Goal: Information Seeking & Learning: Learn about a topic

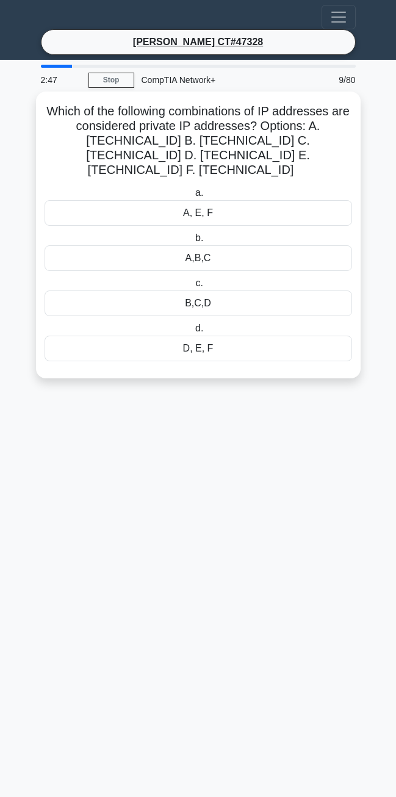
click at [38, 125] on div "Which of the following combinations of IP addresses are considered private IP a…" at bounding box center [198, 235] width 325 height 287
drag, startPoint x: 57, startPoint y: 115, endPoint x: 260, endPoint y: 358, distance: 316.5
click at [260, 358] on div "Which of the following combinations of IP addresses are considered private IP a…" at bounding box center [198, 234] width 315 height 277
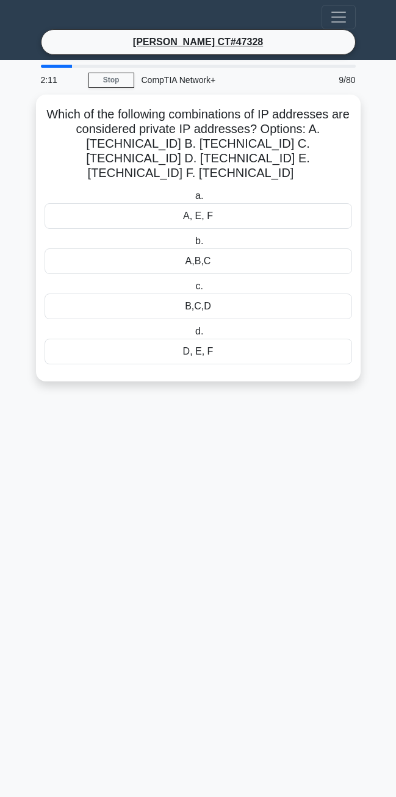
drag, startPoint x: 260, startPoint y: 358, endPoint x: 285, endPoint y: 393, distance: 42.4
click at [285, 393] on main "2:11 Stop CompTIA Network+ Intermediate 9/80 Which of the following combination…" at bounding box center [198, 429] width 396 height 738
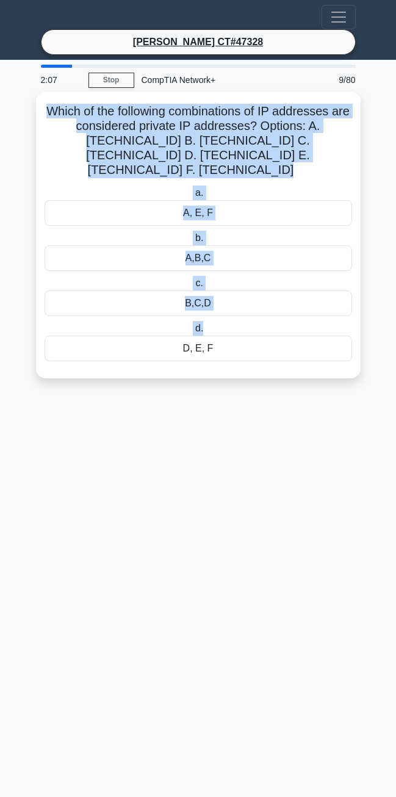
drag, startPoint x: 49, startPoint y: 112, endPoint x: 235, endPoint y: 316, distance: 276.2
click at [235, 316] on div "Which of the following combinations of IP addresses are considered private IP a…" at bounding box center [198, 234] width 315 height 277
click at [162, 107] on h5 "Which of the following combinations of IP addresses are considered private IP a…" at bounding box center [198, 141] width 310 height 74
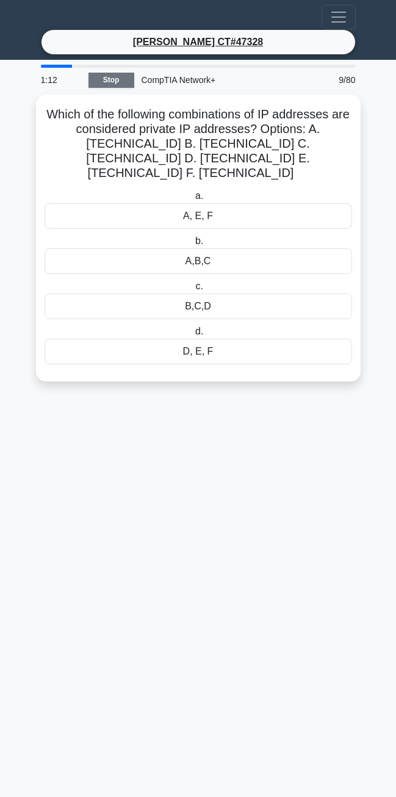
click at [123, 78] on link "Stop" at bounding box center [112, 80] width 46 height 15
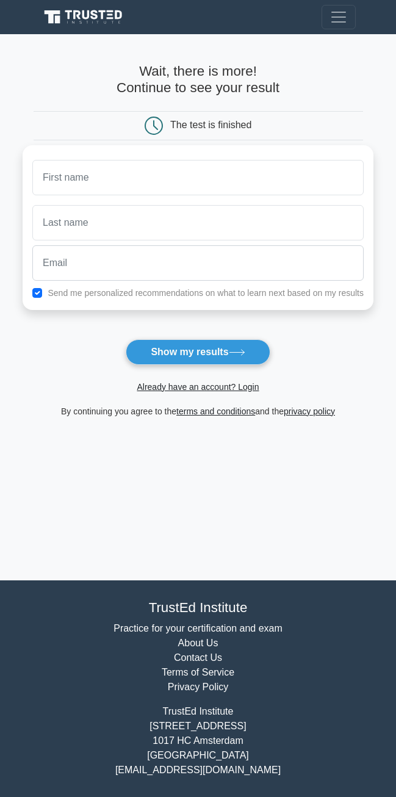
click at [366, 10] on nav "Register" at bounding box center [198, 17] width 396 height 34
click at [339, 13] on span "Toggle navigation" at bounding box center [339, 17] width 18 height 18
drag, startPoint x: 211, startPoint y: 48, endPoint x: 202, endPoint y: 46, distance: 8.9
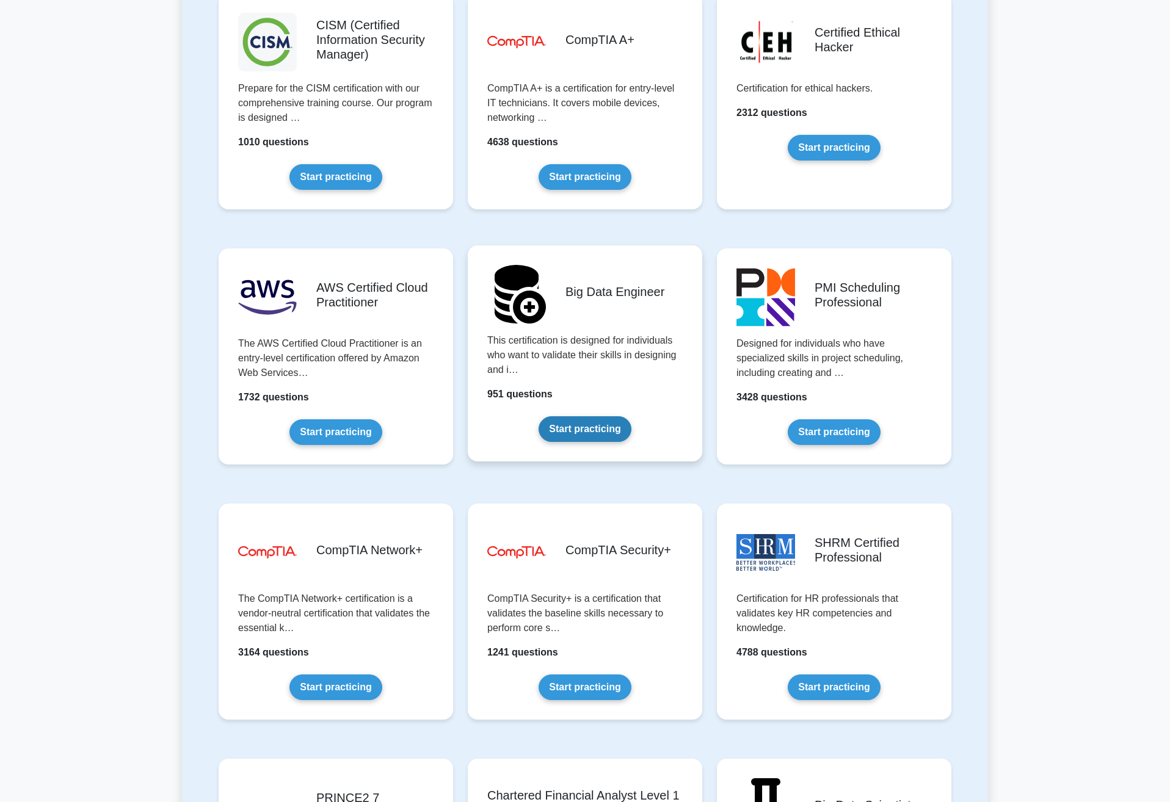
scroll to position [2015, 0]
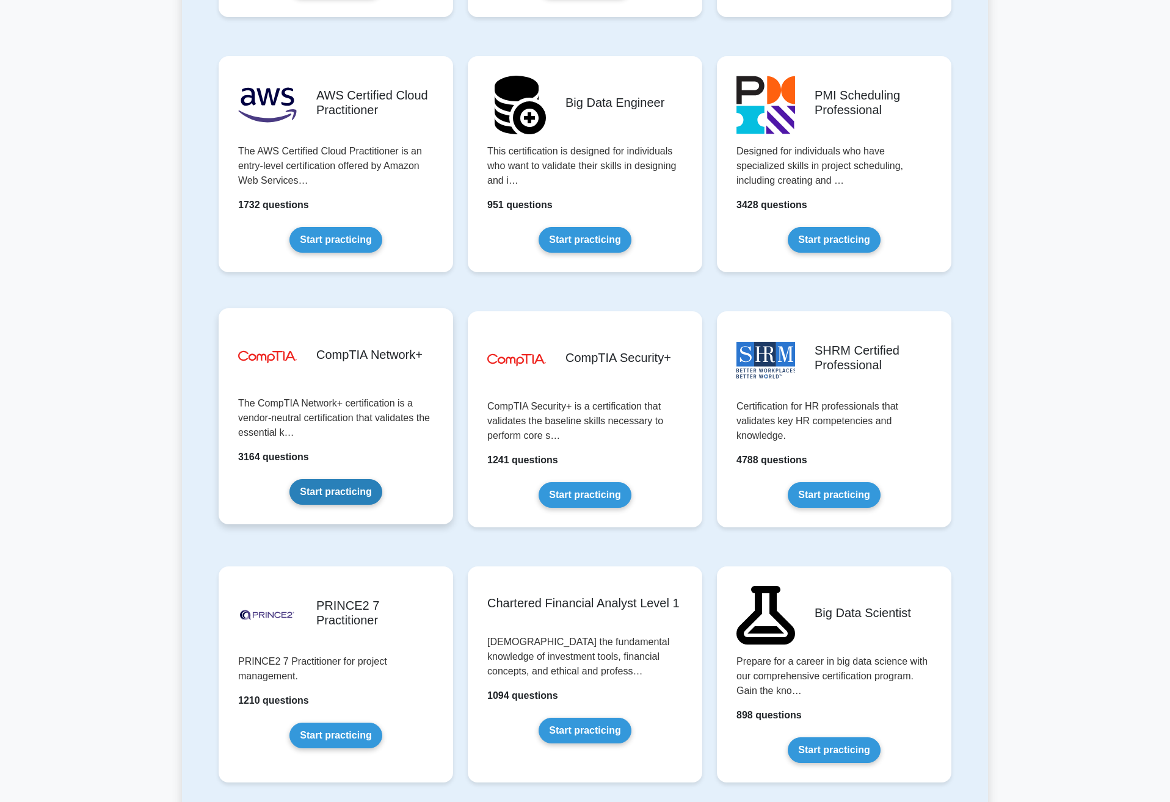
click at [313, 494] on link "Start practicing" at bounding box center [335, 492] width 92 height 26
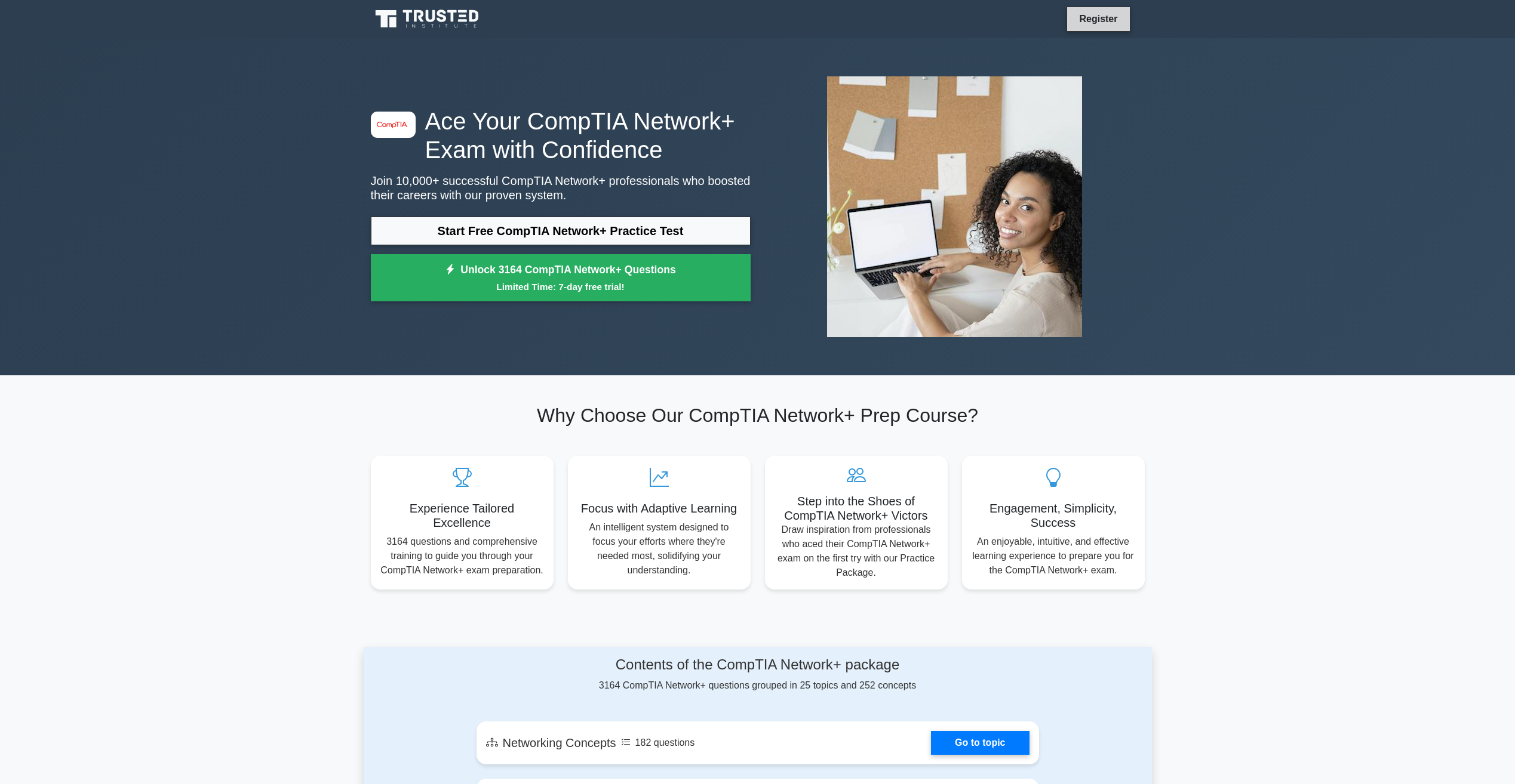
click at [1076, 20] on link "Register" at bounding box center [1098, 19] width 53 height 15
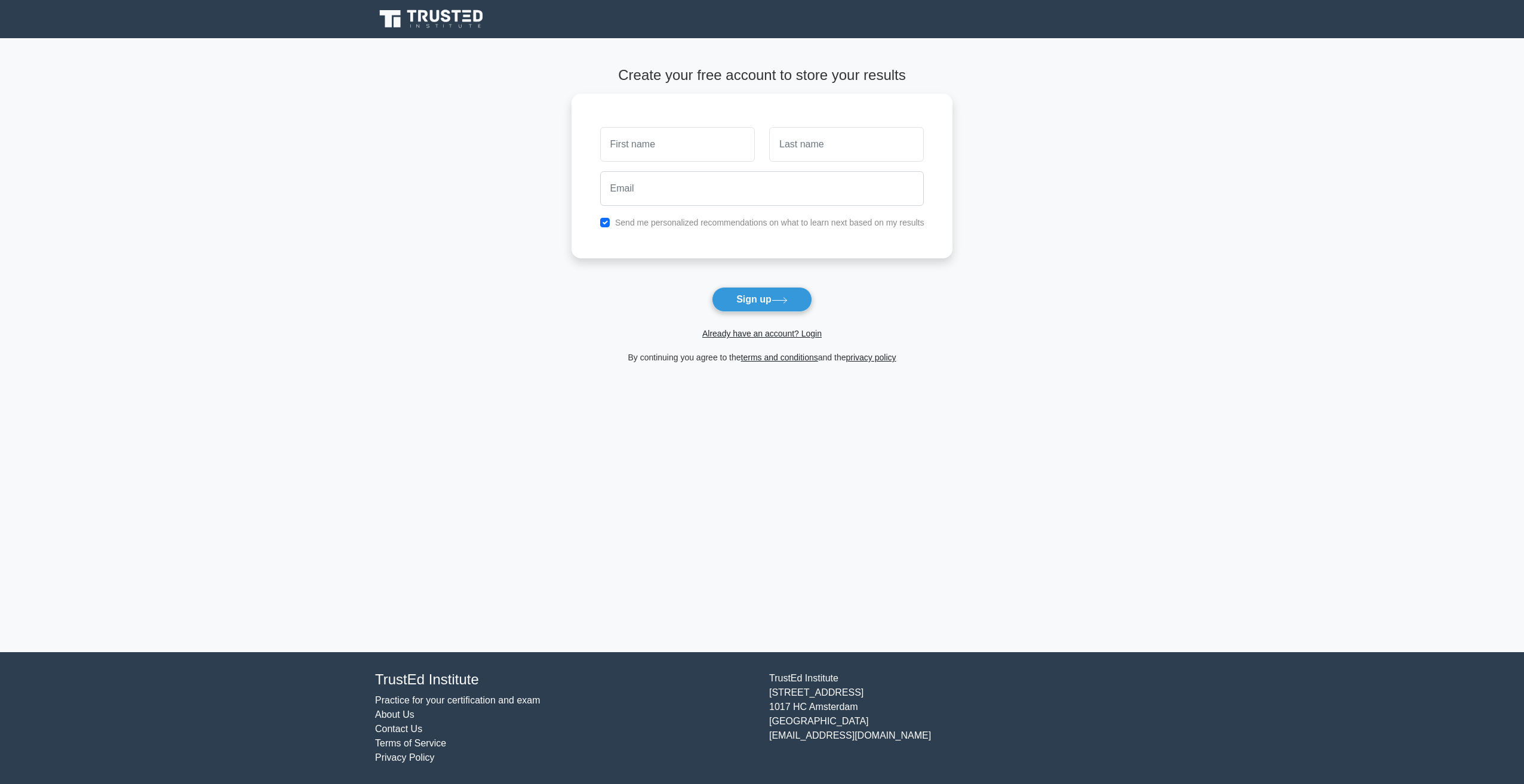
click at [655, 309] on form "Create your free account to store your results Send me personalized recommendat…" at bounding box center [762, 215] width 381 height 298
click at [802, 331] on link "Already have an account? Login" at bounding box center [762, 333] width 119 height 10
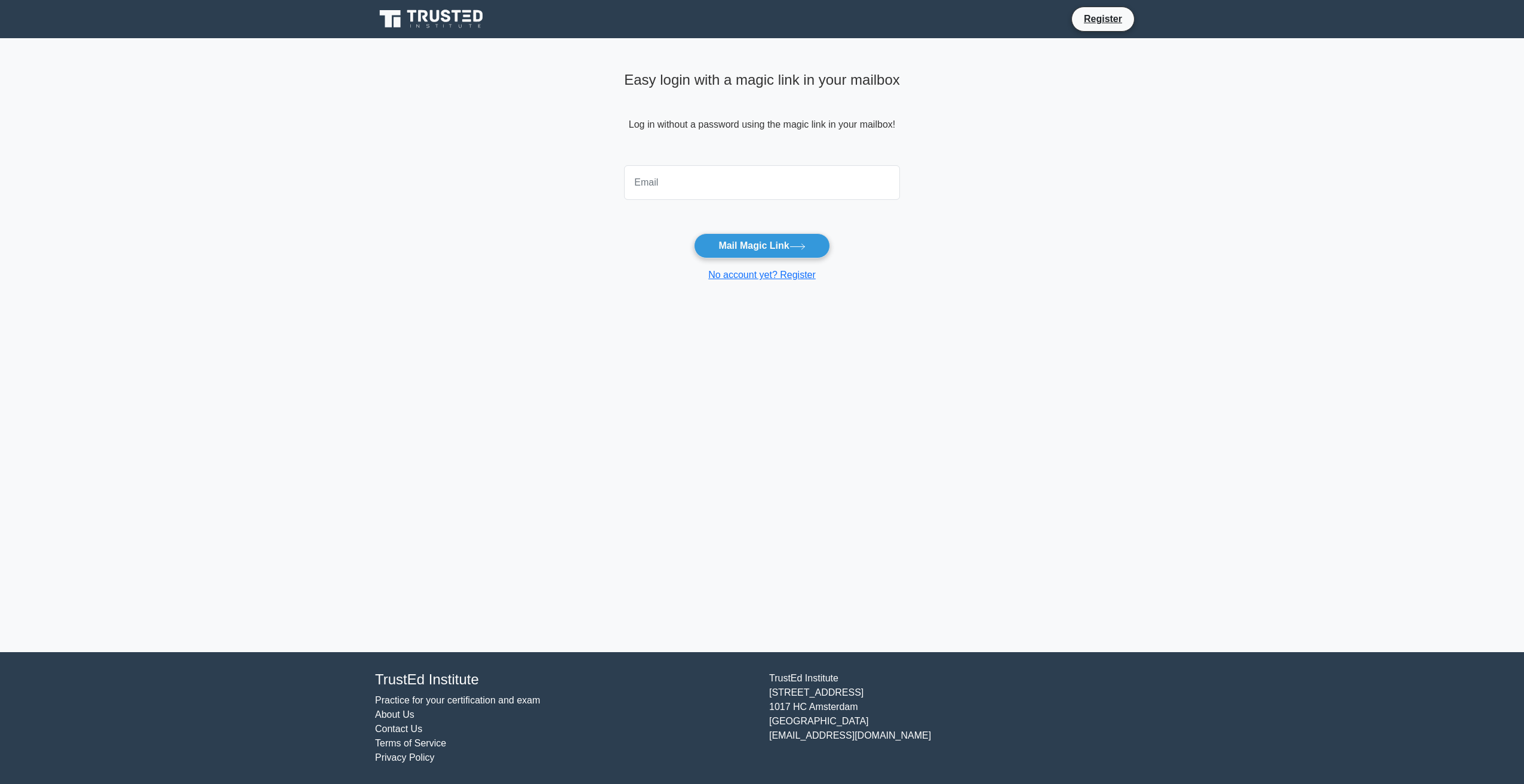
click at [692, 191] on input "email" at bounding box center [762, 182] width 276 height 34
click at [417, 299] on main "Easy login with a magic link in your mailbox Log in without a password using th…" at bounding box center [762, 345] width 1524 height 614
click at [765, 168] on input "email" at bounding box center [762, 182] width 276 height 34
type input "[EMAIL_ADDRESS][DOMAIN_NAME]"
click at [772, 249] on button "Mail Magic Link" at bounding box center [762, 246] width 136 height 25
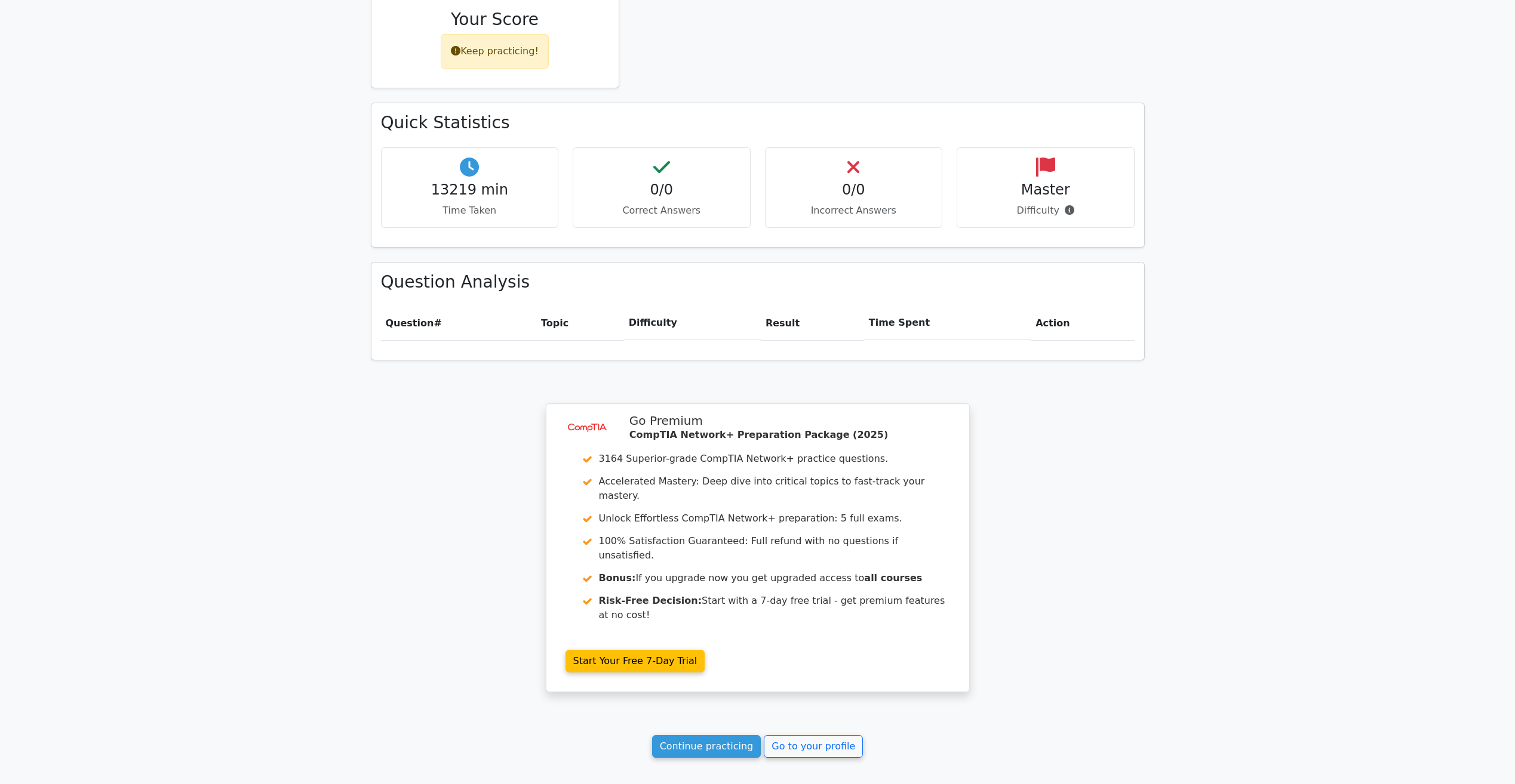
scroll to position [574, 0]
click at [726, 737] on link "Continue practicing" at bounding box center [707, 748] width 110 height 22
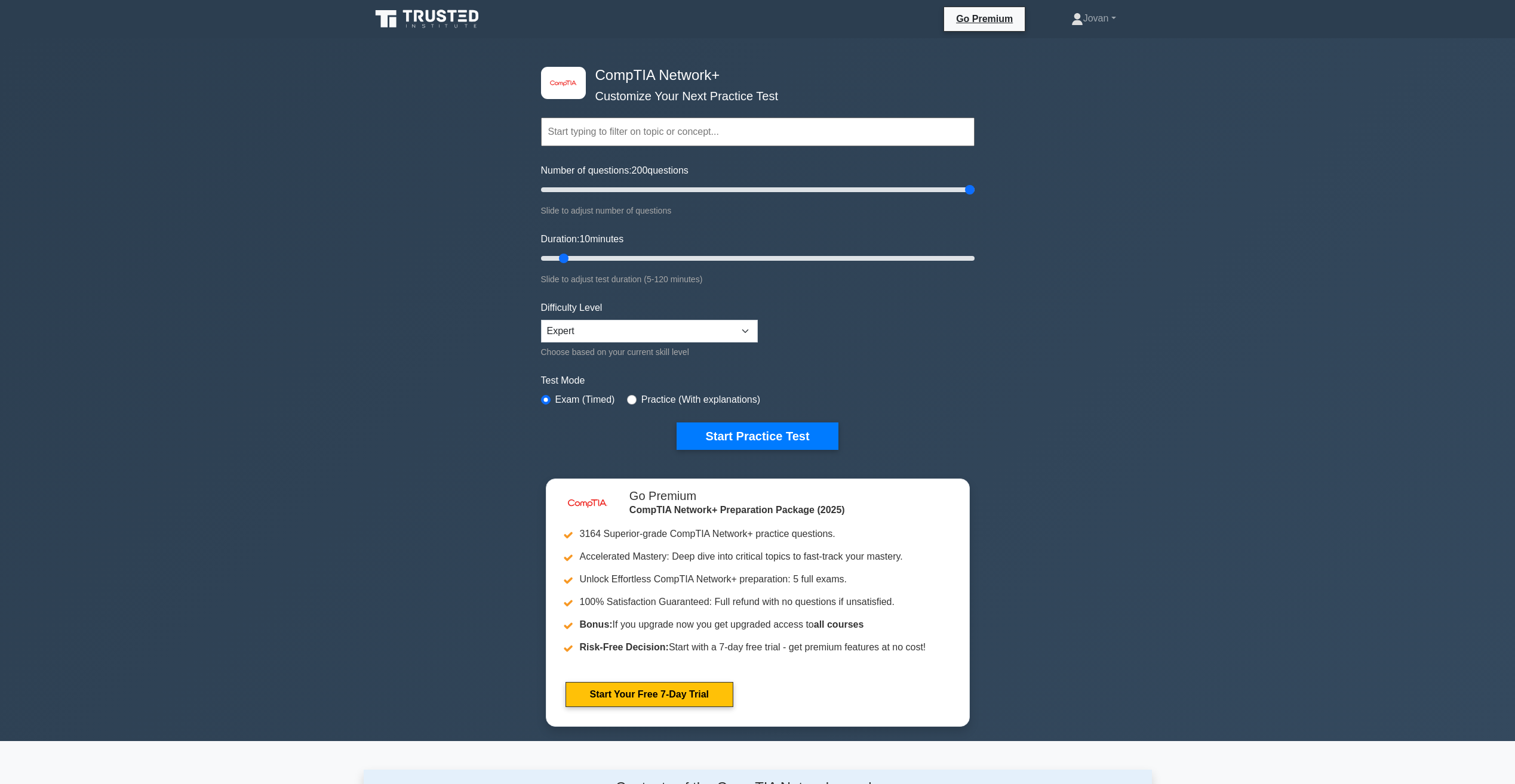
drag, startPoint x: 555, startPoint y: 188, endPoint x: 1120, endPoint y: 206, distance: 565.3
type input "200"
click at [974, 196] on input "Number of questions: 200 questions" at bounding box center [757, 190] width 433 height 15
drag, startPoint x: 559, startPoint y: 255, endPoint x: 1181, endPoint y: 264, distance: 622.1
type input "120"
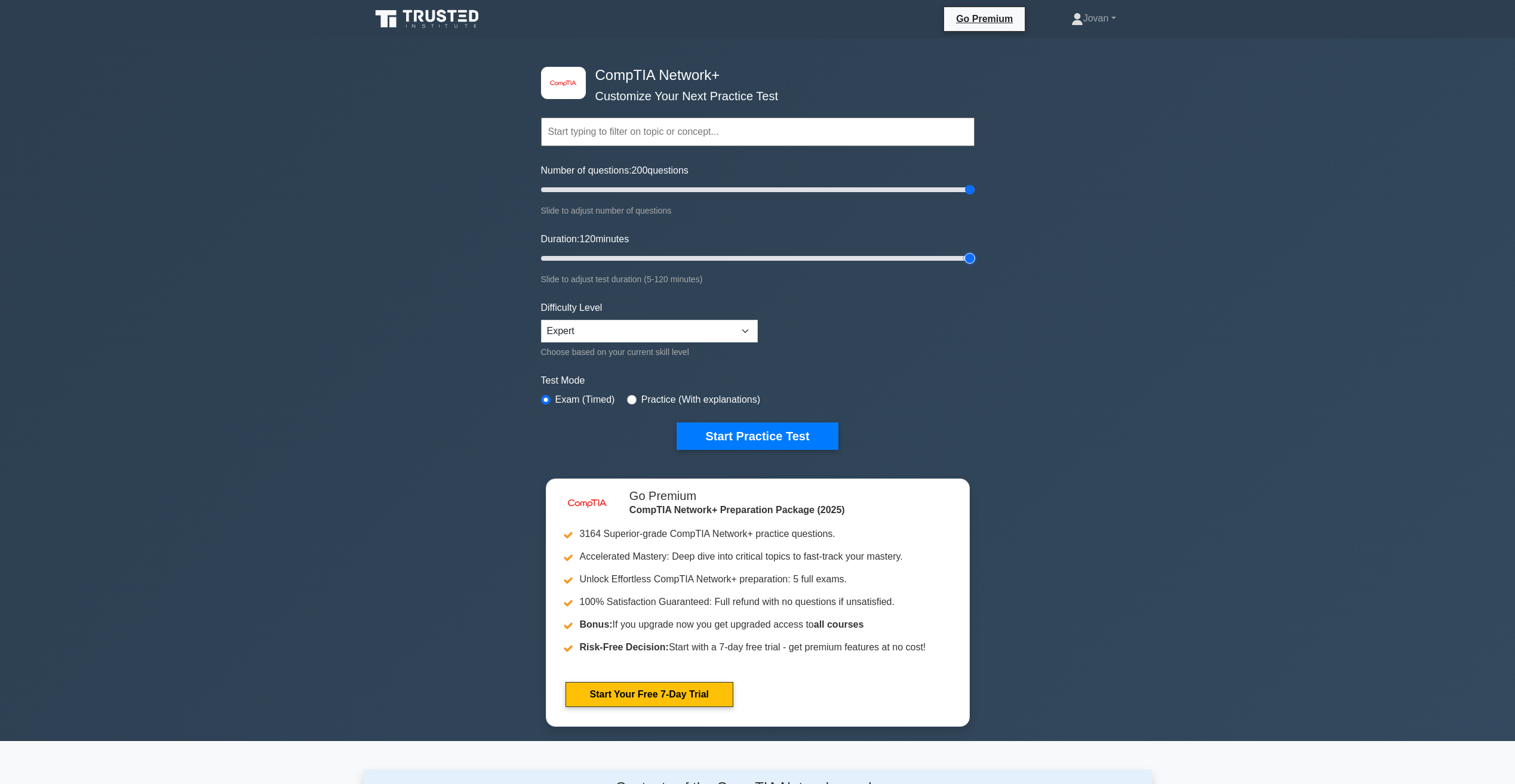
click at [974, 264] on input "Duration: 120 minutes" at bounding box center [757, 258] width 433 height 15
click at [382, 308] on div "image/svg+xml CompTIA Network+ Customize Your Next Practice Test Topics Network…" at bounding box center [757, 389] width 1515 height 703
click at [1166, 311] on div "image/svg+xml CompTIA Network+ Customize Your Next Practice Test Topics Network…" at bounding box center [757, 389] width 1515 height 703
click at [1250, 524] on div "image/svg+xml CompTIA Network+ Customize Your Next Practice Test Topics Network…" at bounding box center [757, 389] width 1515 height 703
drag, startPoint x: 831, startPoint y: 188, endPoint x: 713, endPoint y: 194, distance: 118.2
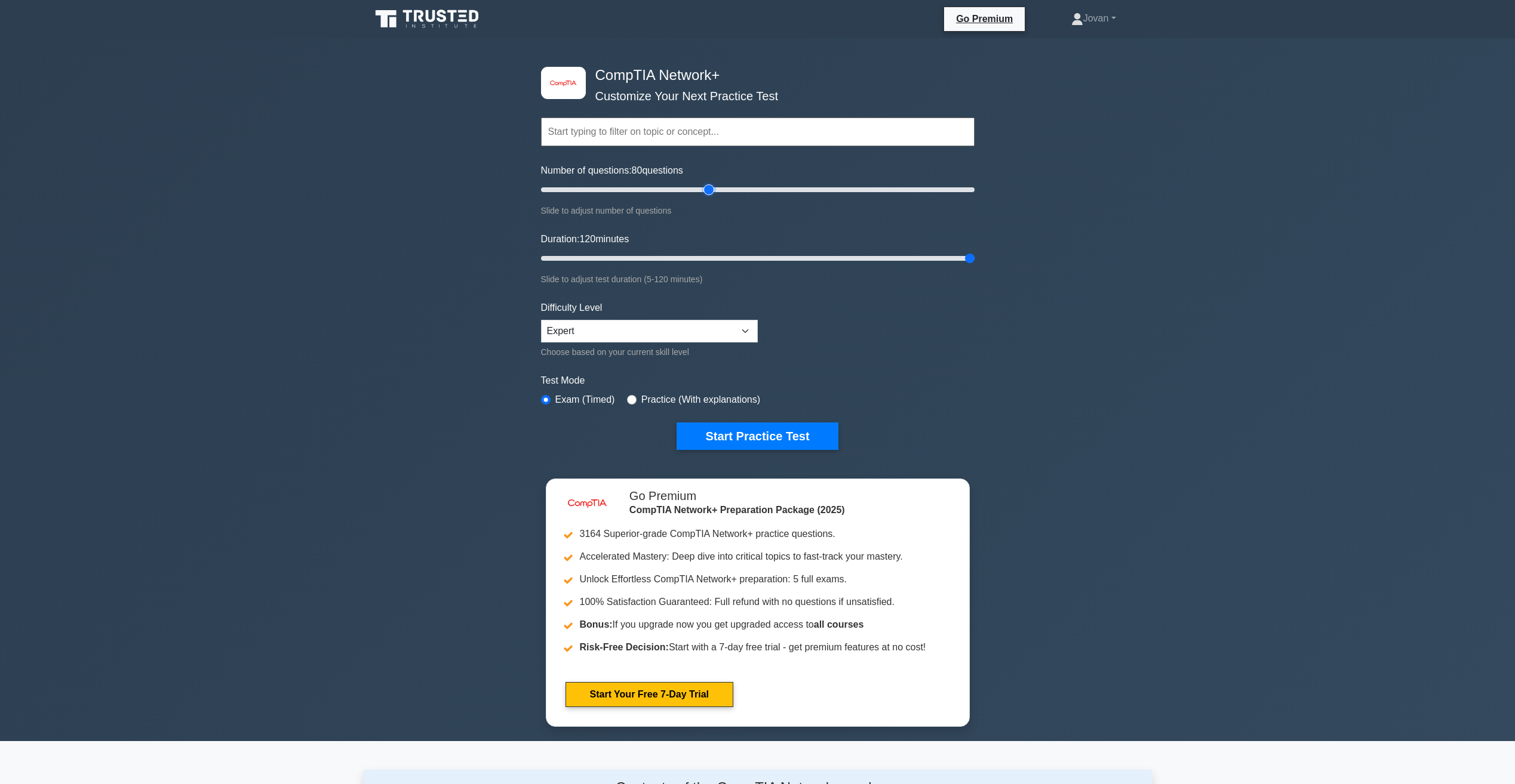
type input "80"
click at [713, 194] on input "Number of questions: 80 questions" at bounding box center [757, 190] width 433 height 15
click at [744, 429] on button "Start Practice Test" at bounding box center [757, 436] width 161 height 27
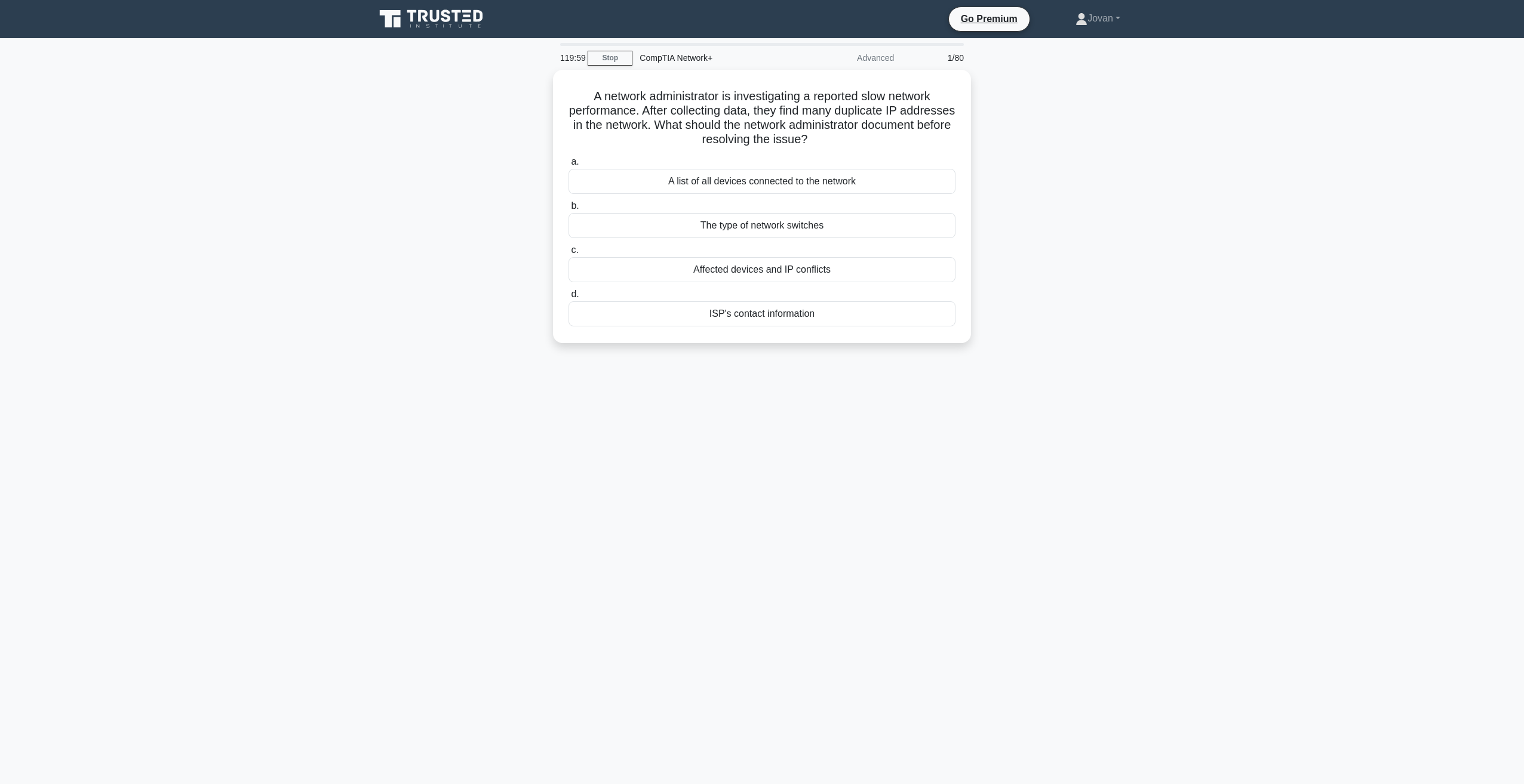
click at [1083, 204] on div "A network administrator is investigating a reported slow network performance. A…" at bounding box center [762, 213] width 788 height 287
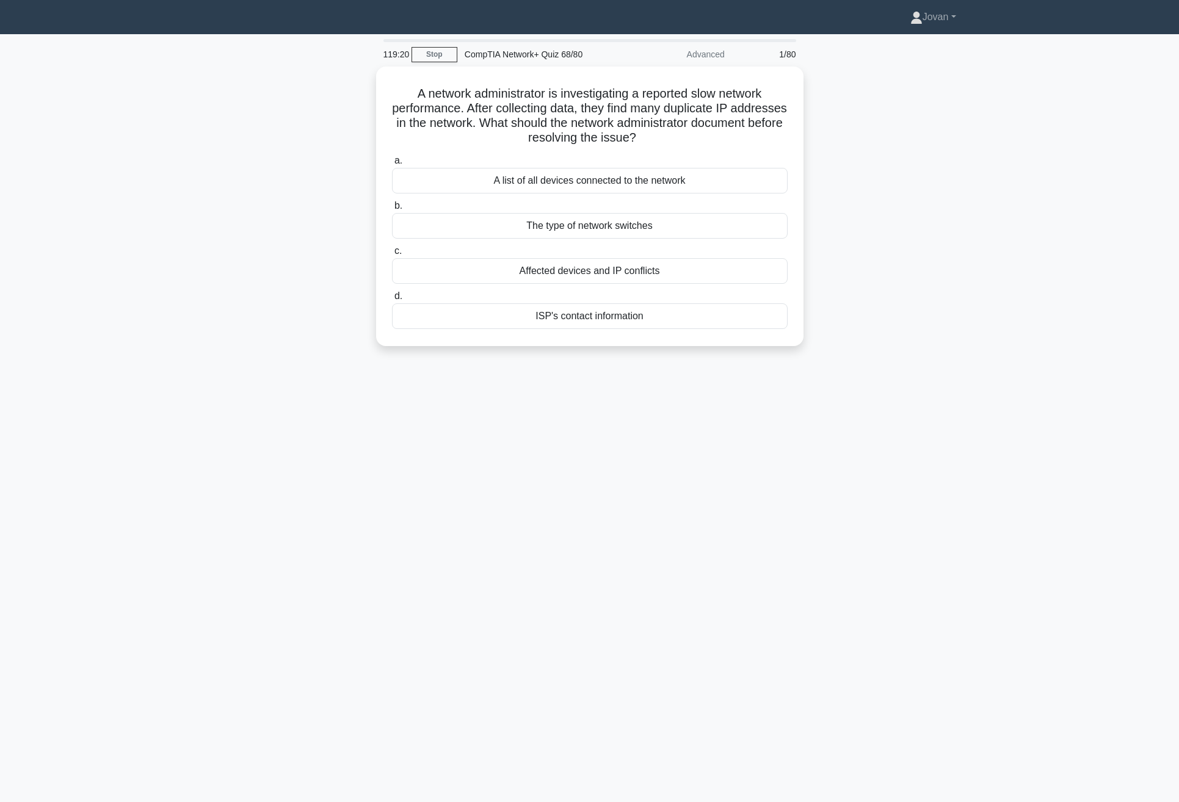
click at [956, 196] on div "A network administrator is investigating a reported slow network performance. A…" at bounding box center [590, 214] width 806 height 294
click at [595, 181] on div "A list of all devices connected to the network" at bounding box center [590, 178] width 396 height 26
click at [392, 162] on input "a. A list of all devices connected to the network" at bounding box center [392, 158] width 0 height 8
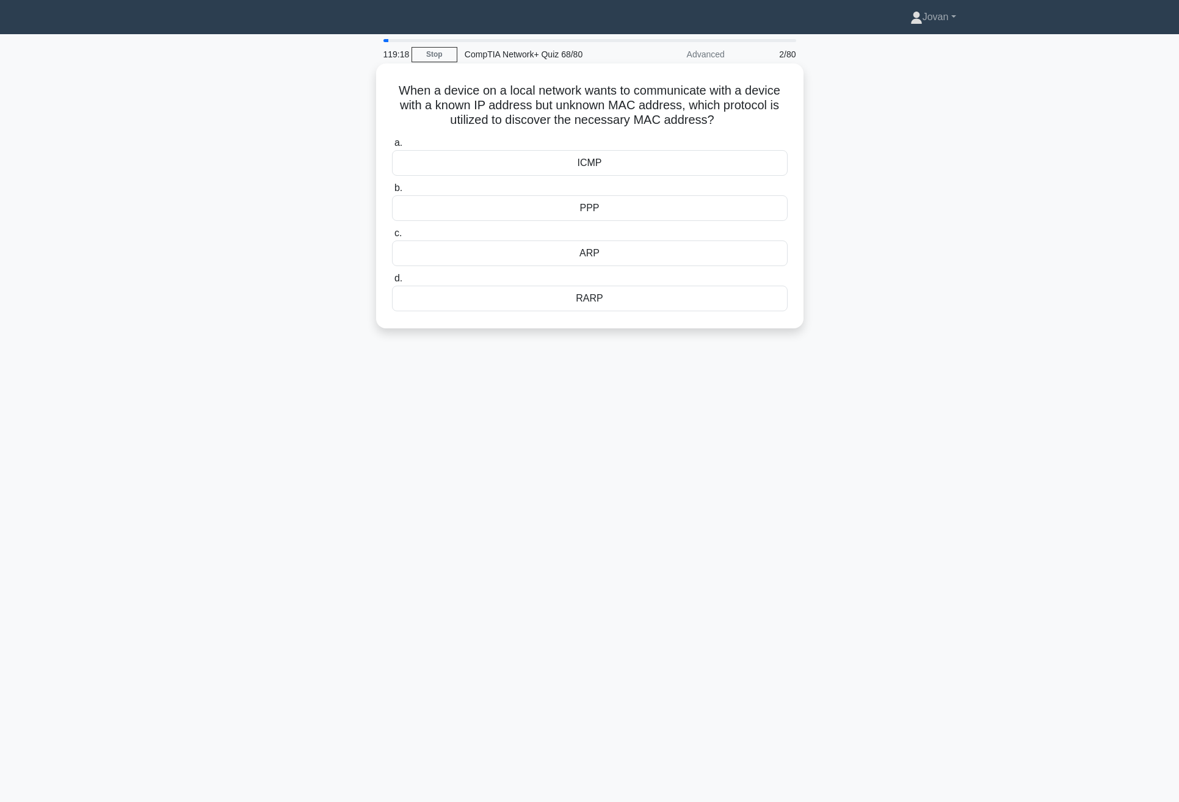
click at [597, 165] on div "ICMP" at bounding box center [590, 163] width 396 height 26
click at [392, 147] on input "a. ICMP" at bounding box center [392, 143] width 0 height 8
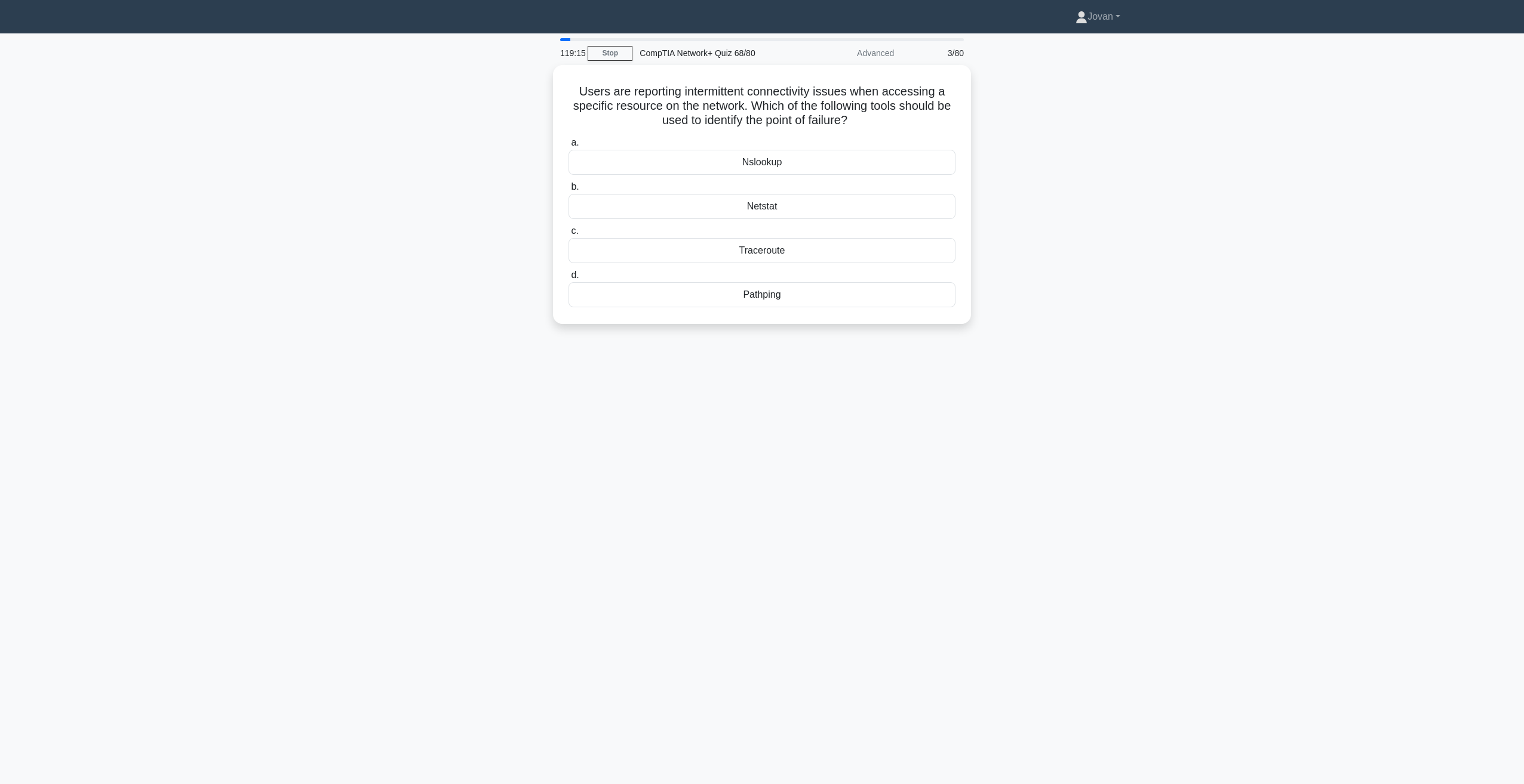
click at [1105, 223] on div "Users are reporting intermittent connectivity issues when accessing a specific …" at bounding box center [762, 202] width 788 height 274
click at [1138, 277] on div "Users are reporting intermittent connectivity issues when accessing a specific …" at bounding box center [762, 202] width 788 height 274
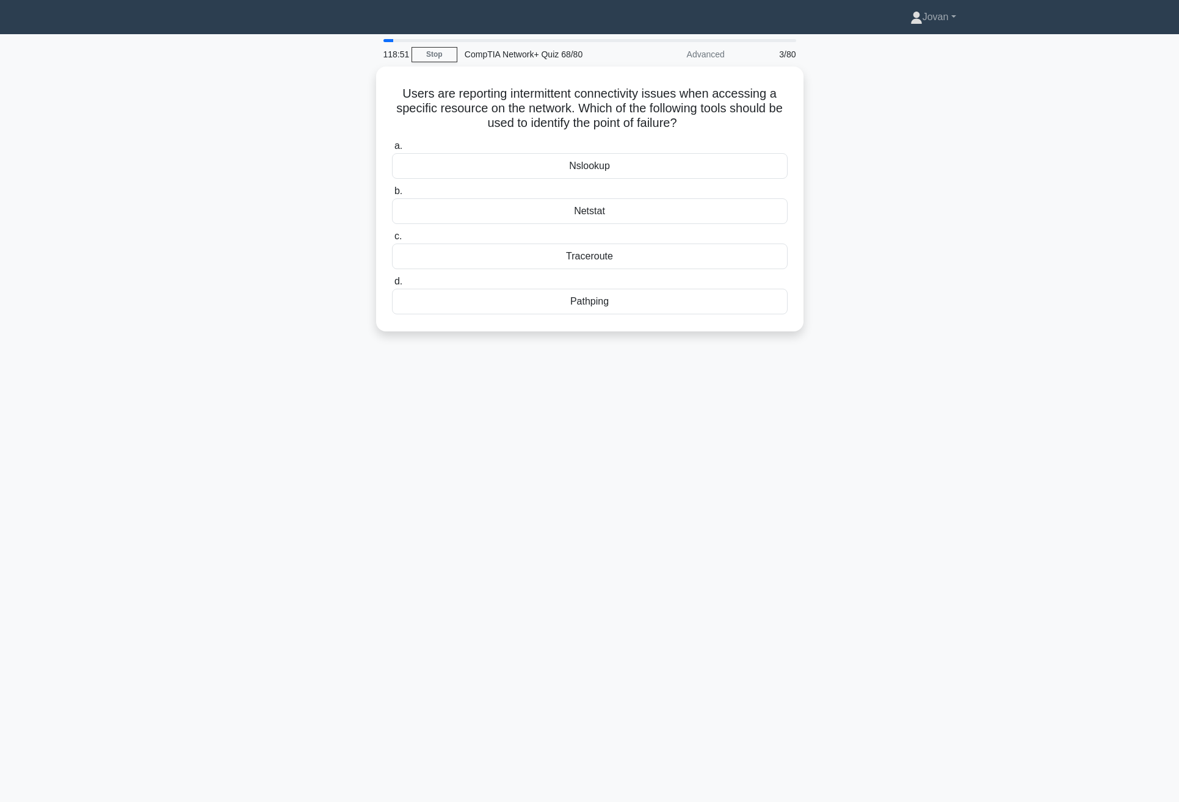
click at [894, 274] on div "Users are reporting intermittent connectivity issues when accessing a specific …" at bounding box center [590, 207] width 806 height 280
